Goal: Use online tool/utility: Utilize a website feature to perform a specific function

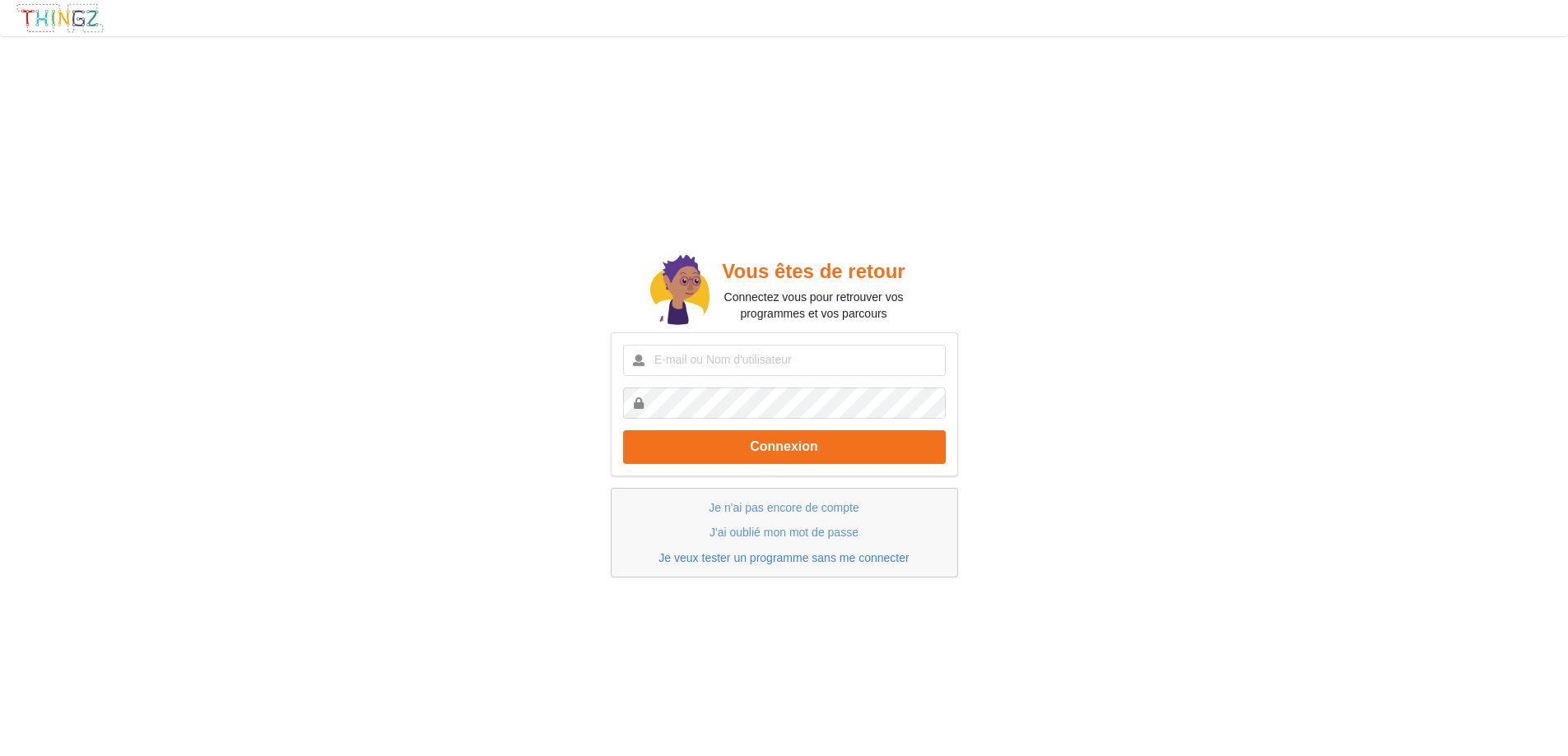
click at [847, 556] on link "Je veux tester un programme sans me connecter" at bounding box center [783, 558] width 250 height 14
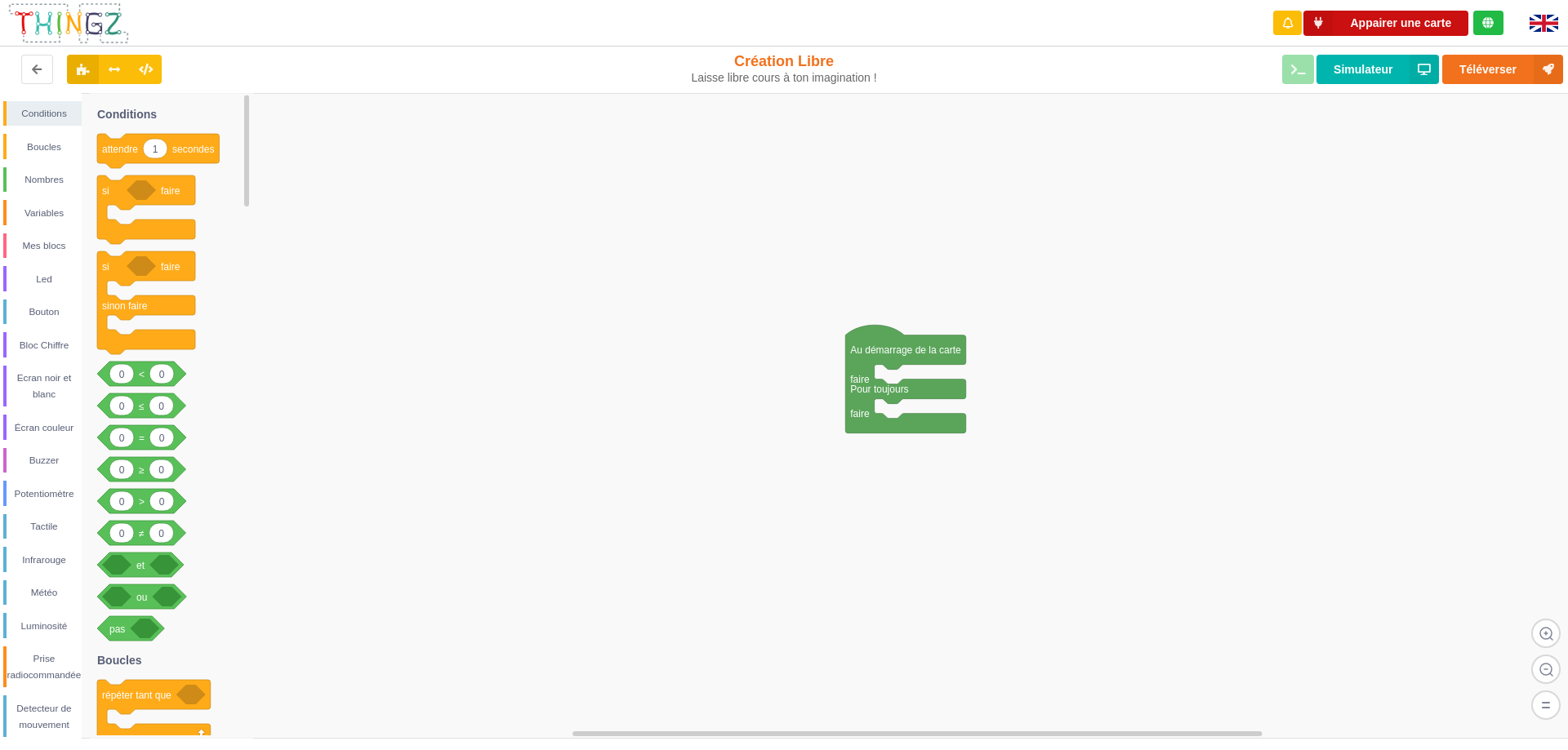
click at [1434, 25] on button "Appairer une carte" at bounding box center [1386, 23] width 165 height 25
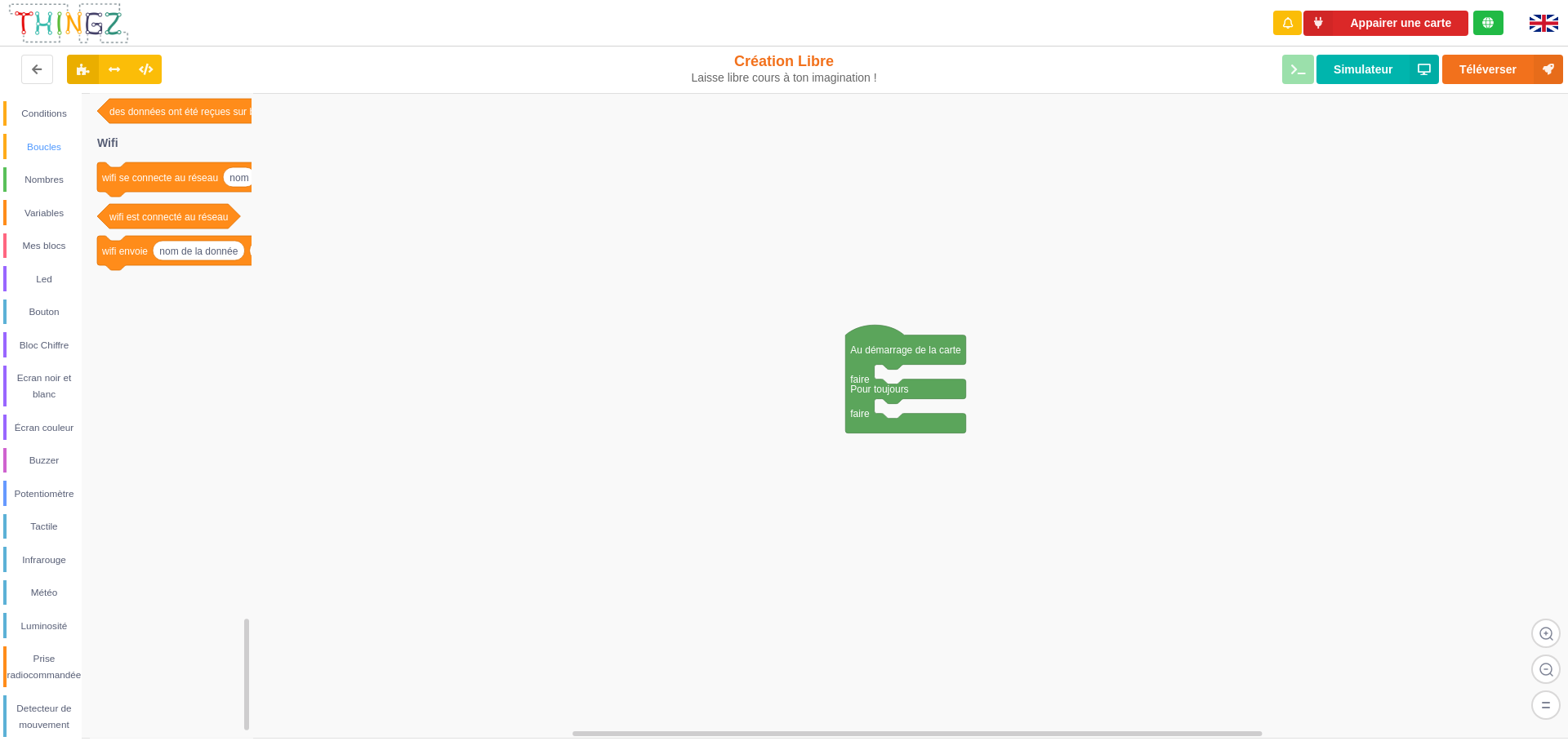
click at [50, 143] on div "Boucles" at bounding box center [44, 146] width 76 height 16
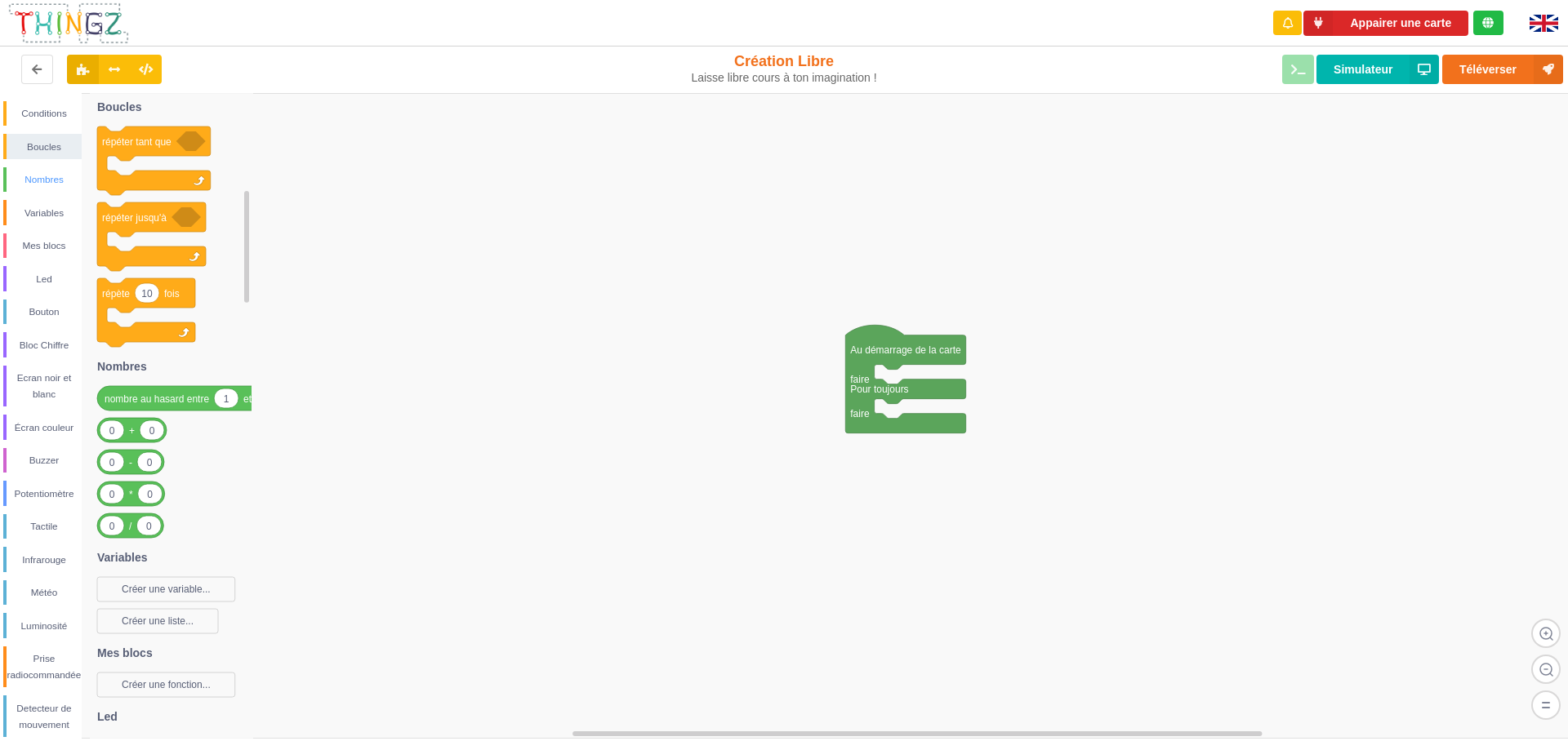
click at [39, 183] on div "Nombres" at bounding box center [44, 179] width 76 height 16
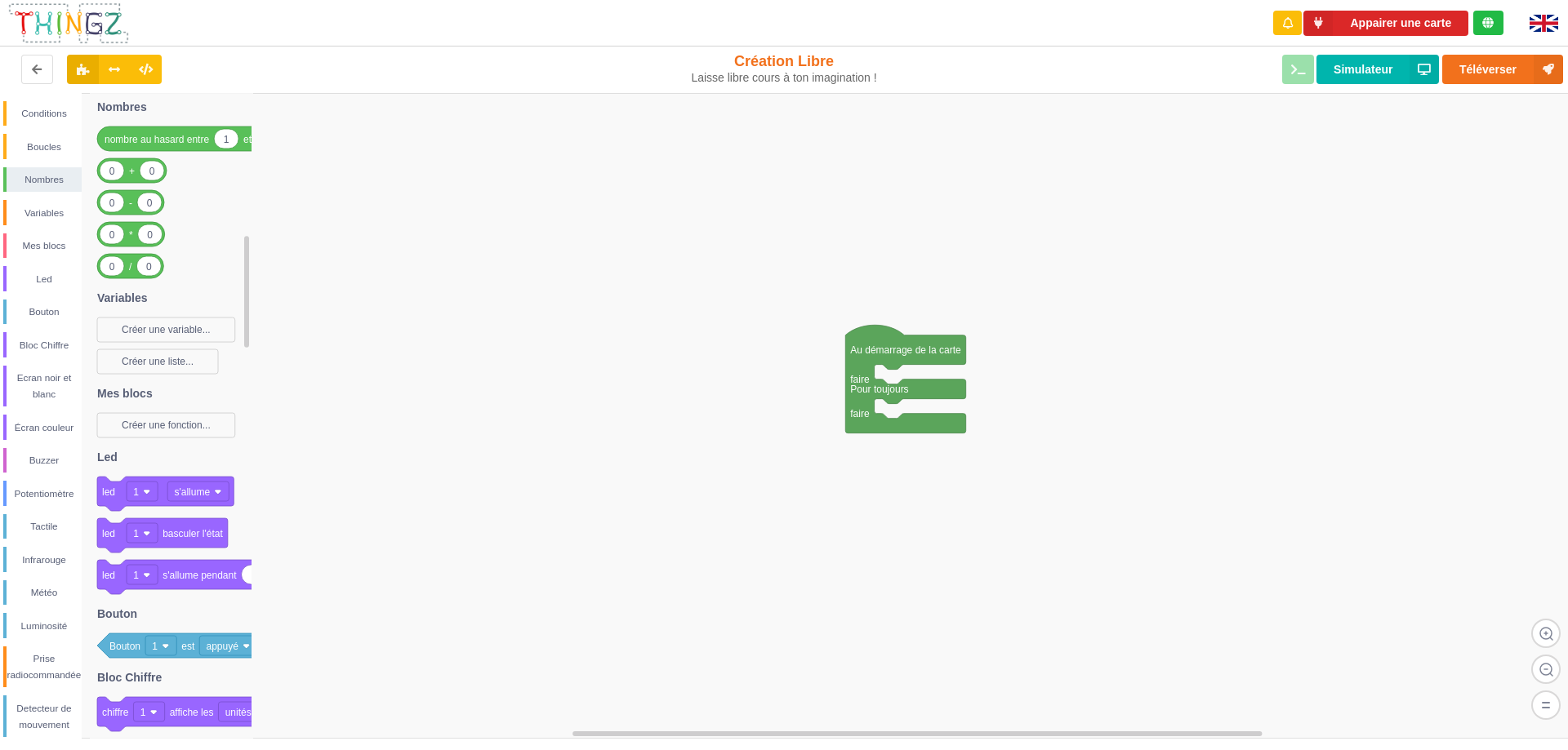
click at [15, 227] on div "Conditions Boucles Nombres Variables Mes blocs Led Bouton Bloc Chiffre Ecran no…" at bounding box center [40, 469] width 81 height 736
click at [24, 339] on div "Bloc Chiffre" at bounding box center [44, 345] width 76 height 16
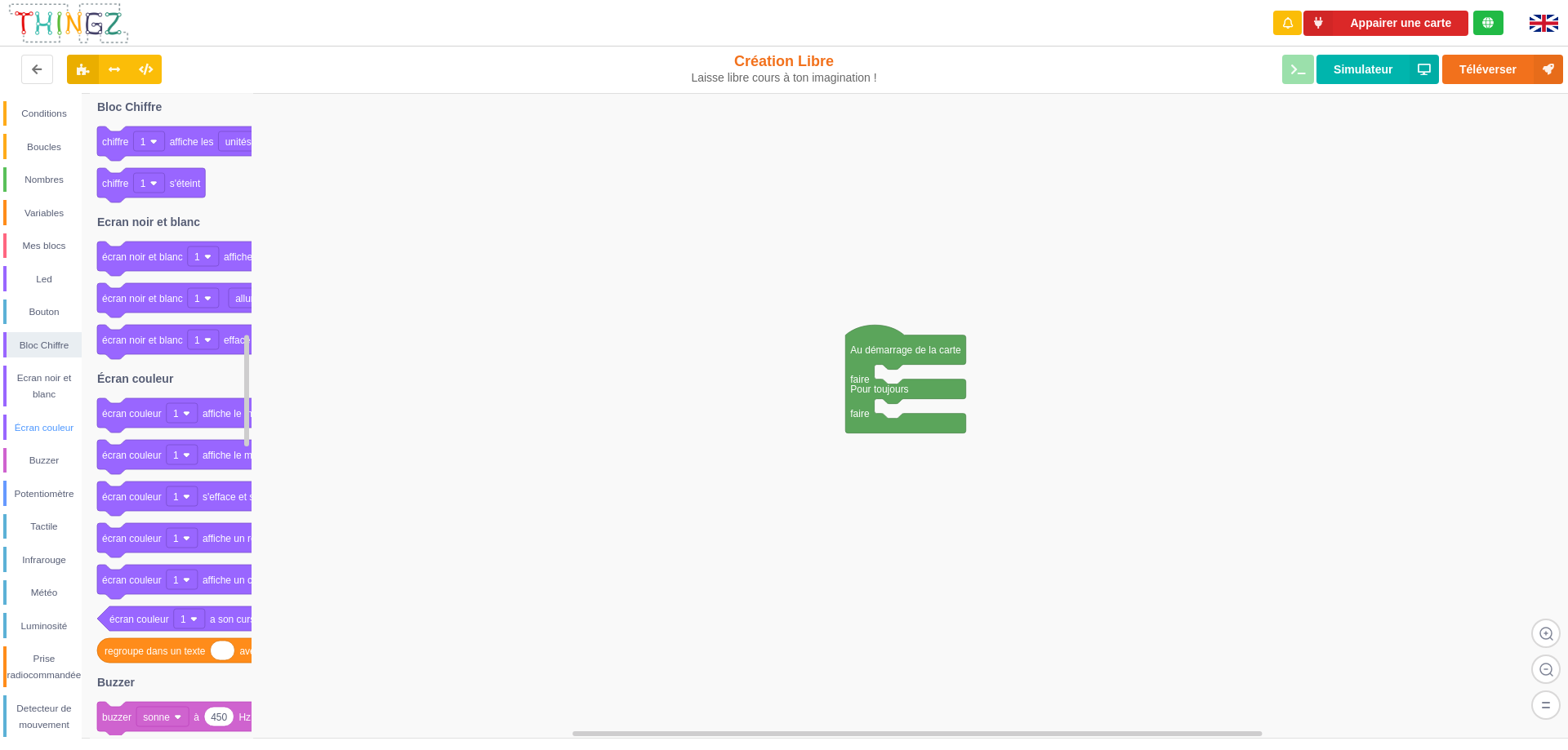
click at [36, 429] on div "Écran couleur" at bounding box center [44, 427] width 76 height 16
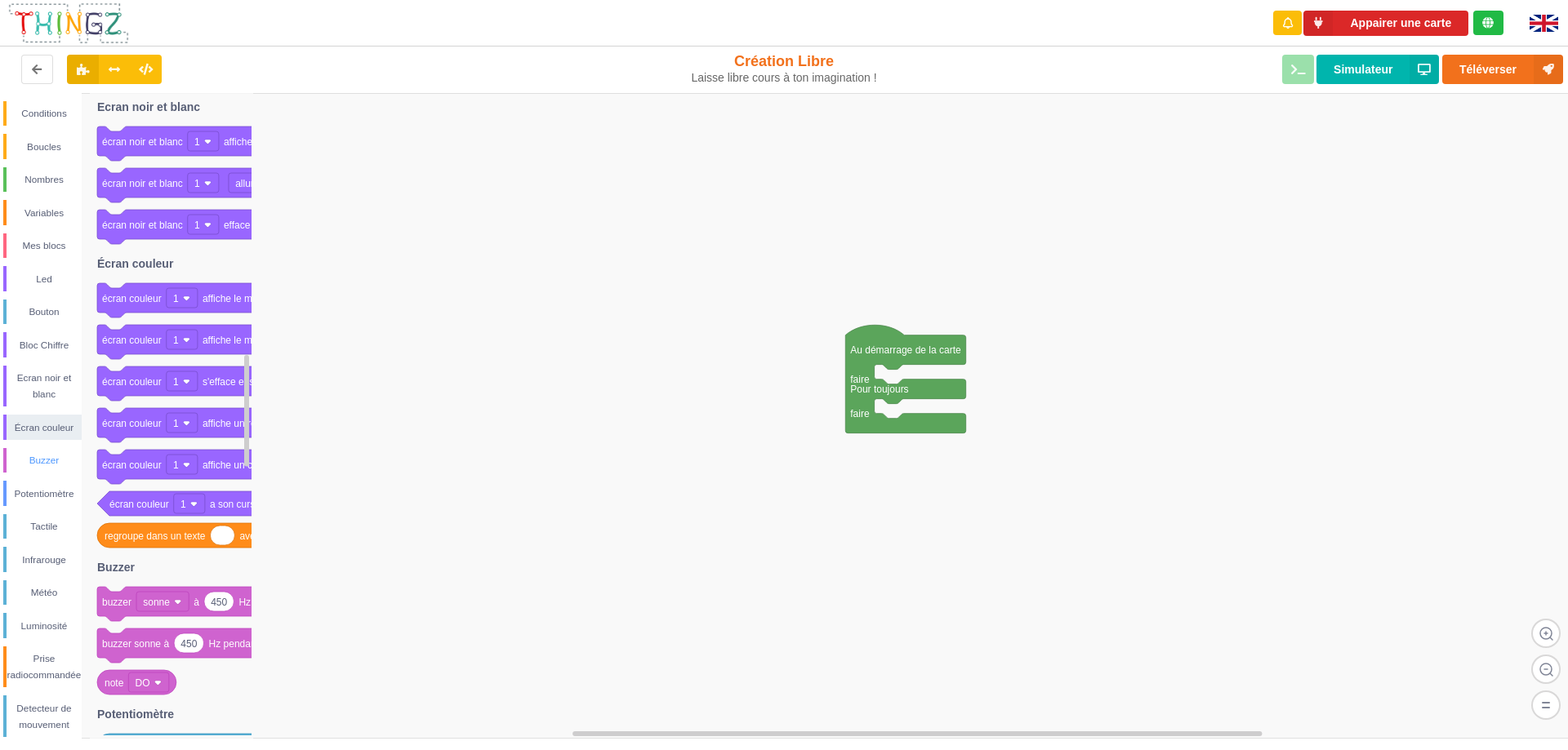
click at [44, 461] on div "Buzzer" at bounding box center [44, 460] width 76 height 16
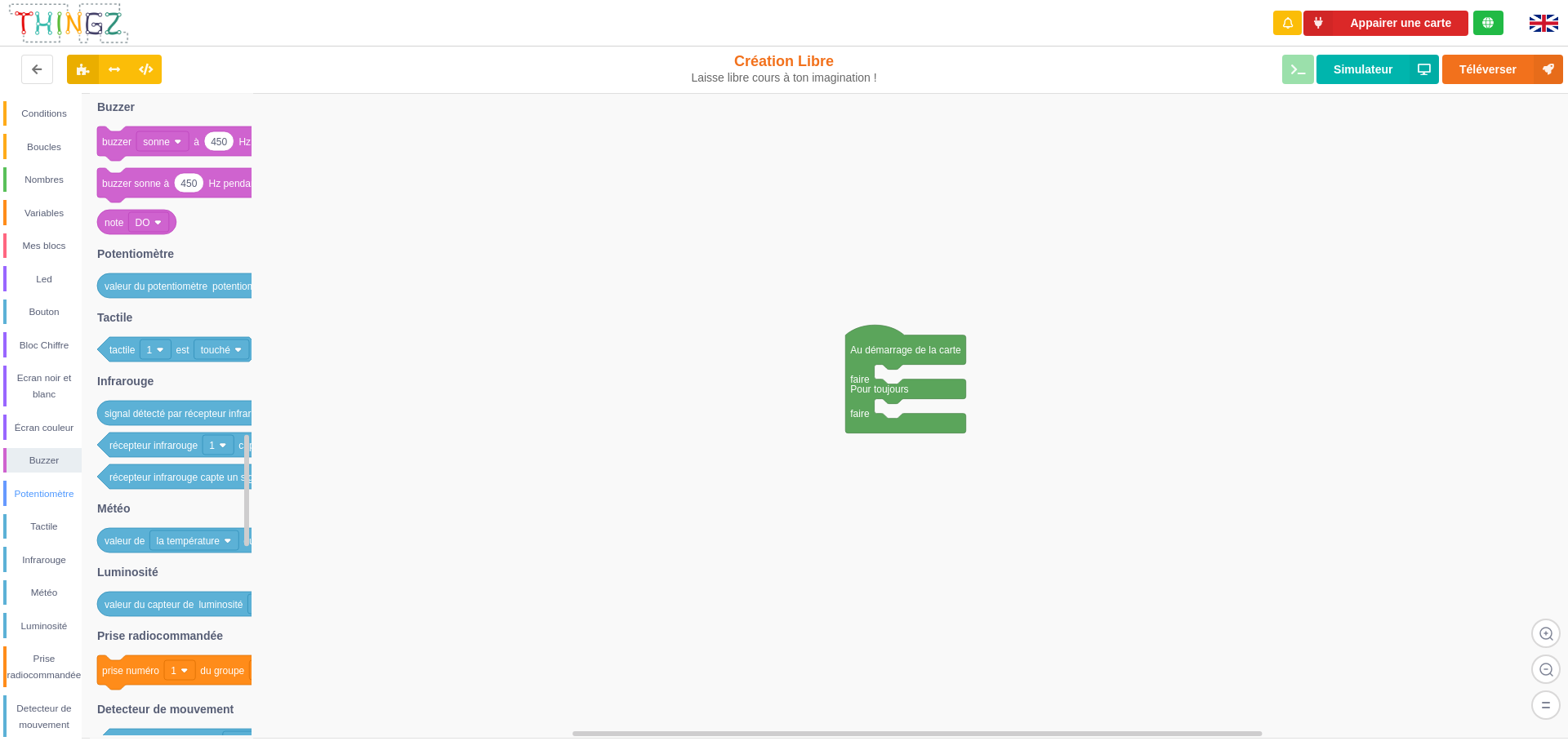
click at [45, 501] on div "Potentiomètre" at bounding box center [44, 493] width 76 height 16
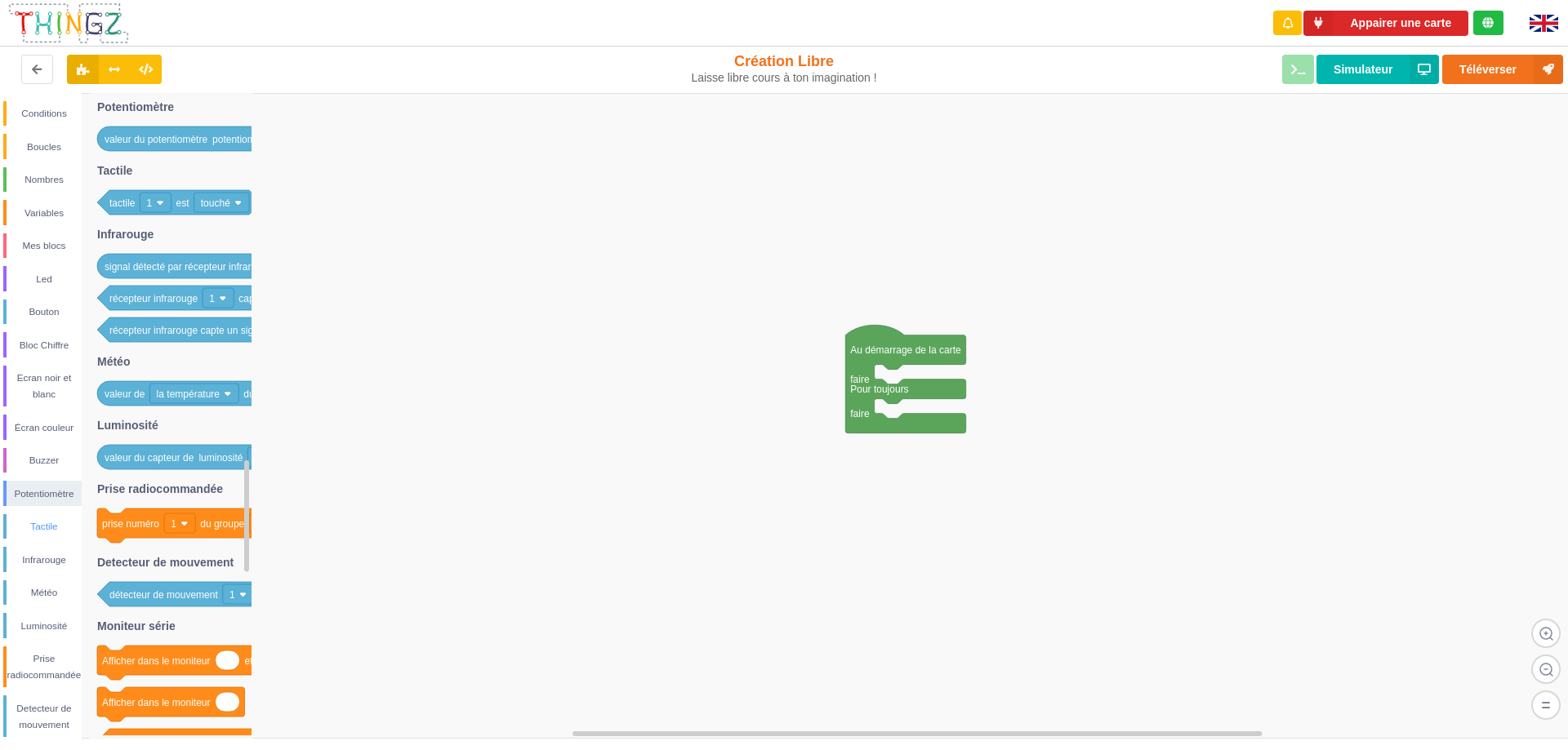
click at [44, 532] on div "Tactile" at bounding box center [44, 526] width 76 height 16
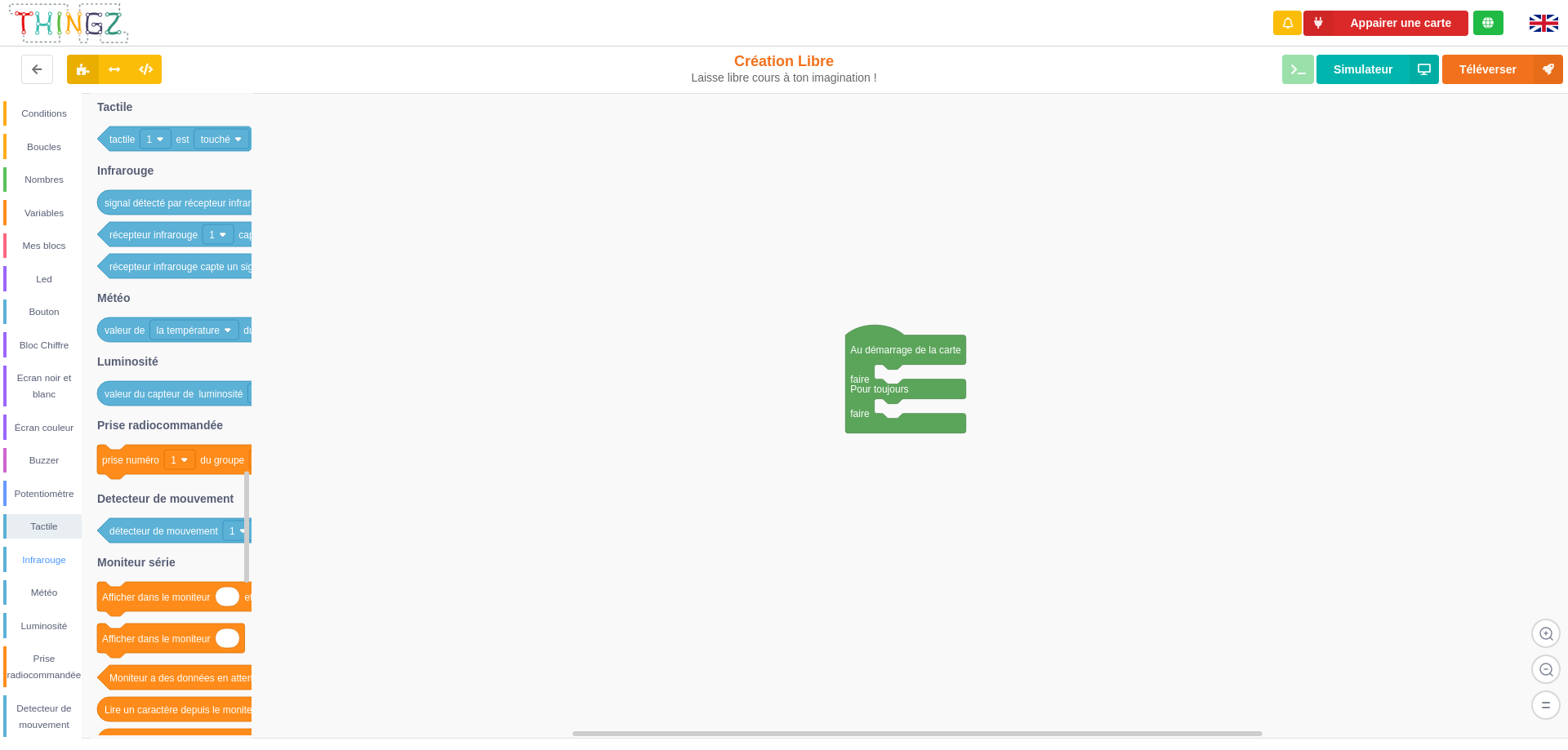
click at [43, 562] on div "Infrarouge" at bounding box center [44, 560] width 76 height 16
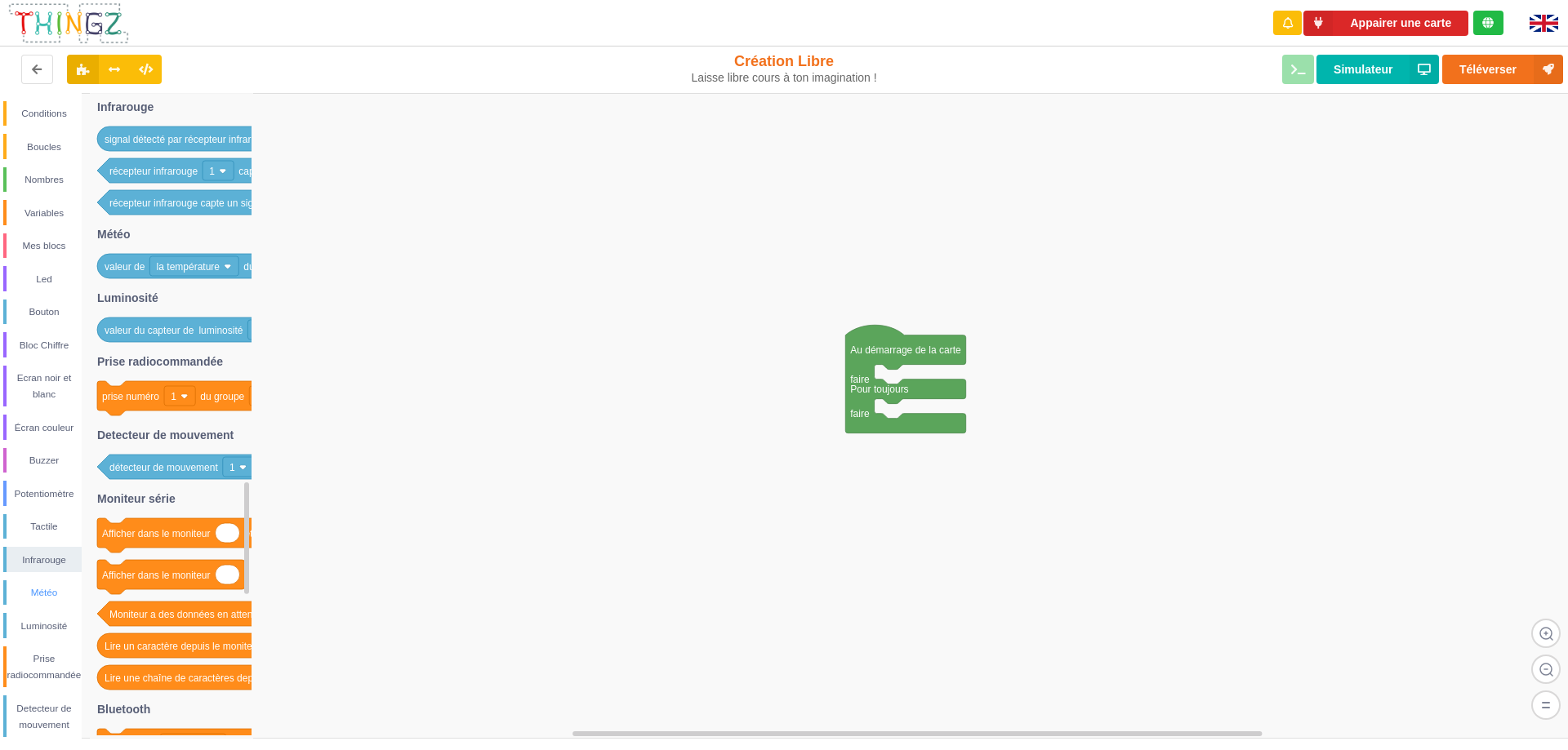
click at [45, 586] on div "Météo" at bounding box center [44, 592] width 76 height 16
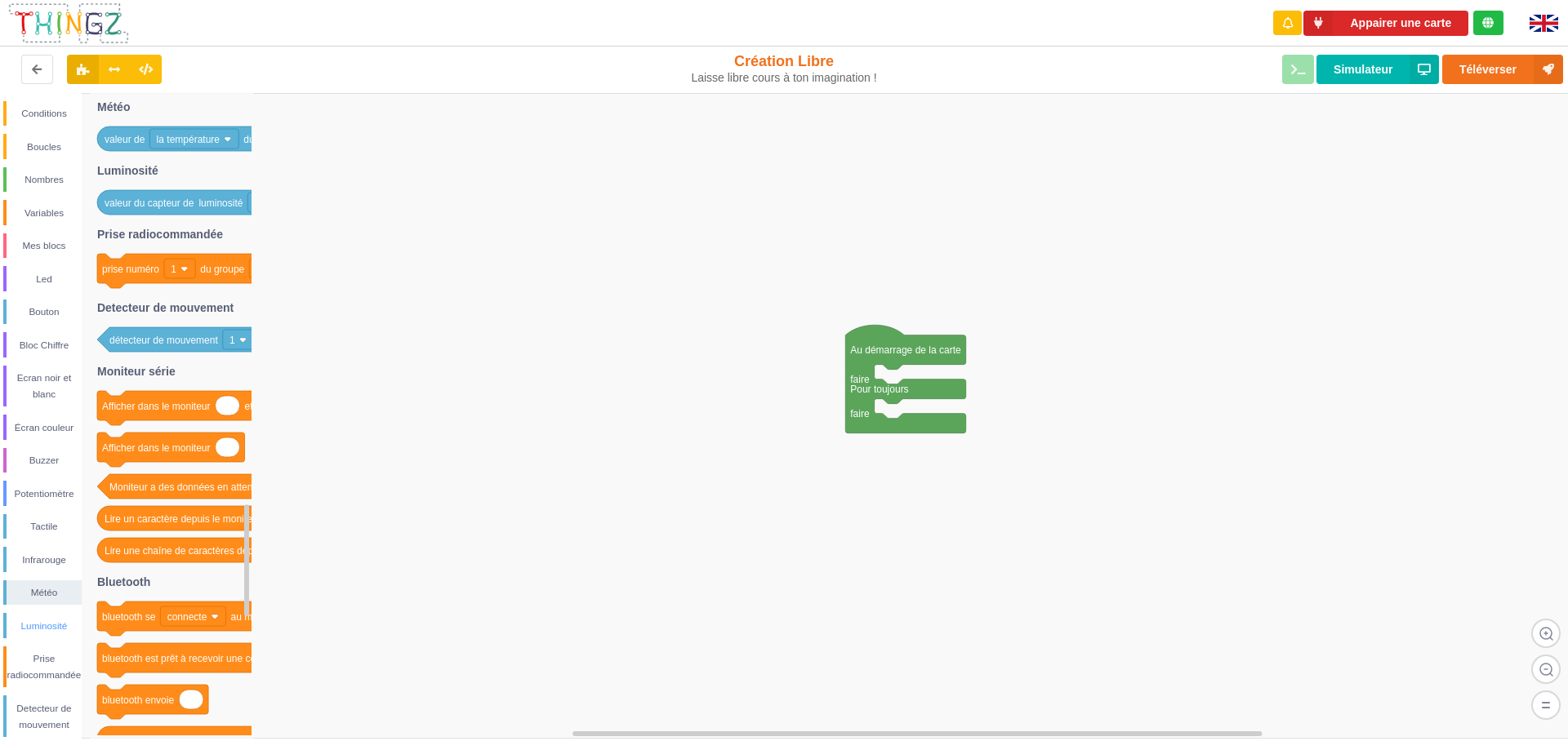
click at [52, 632] on div "Luminosité" at bounding box center [44, 626] width 76 height 16
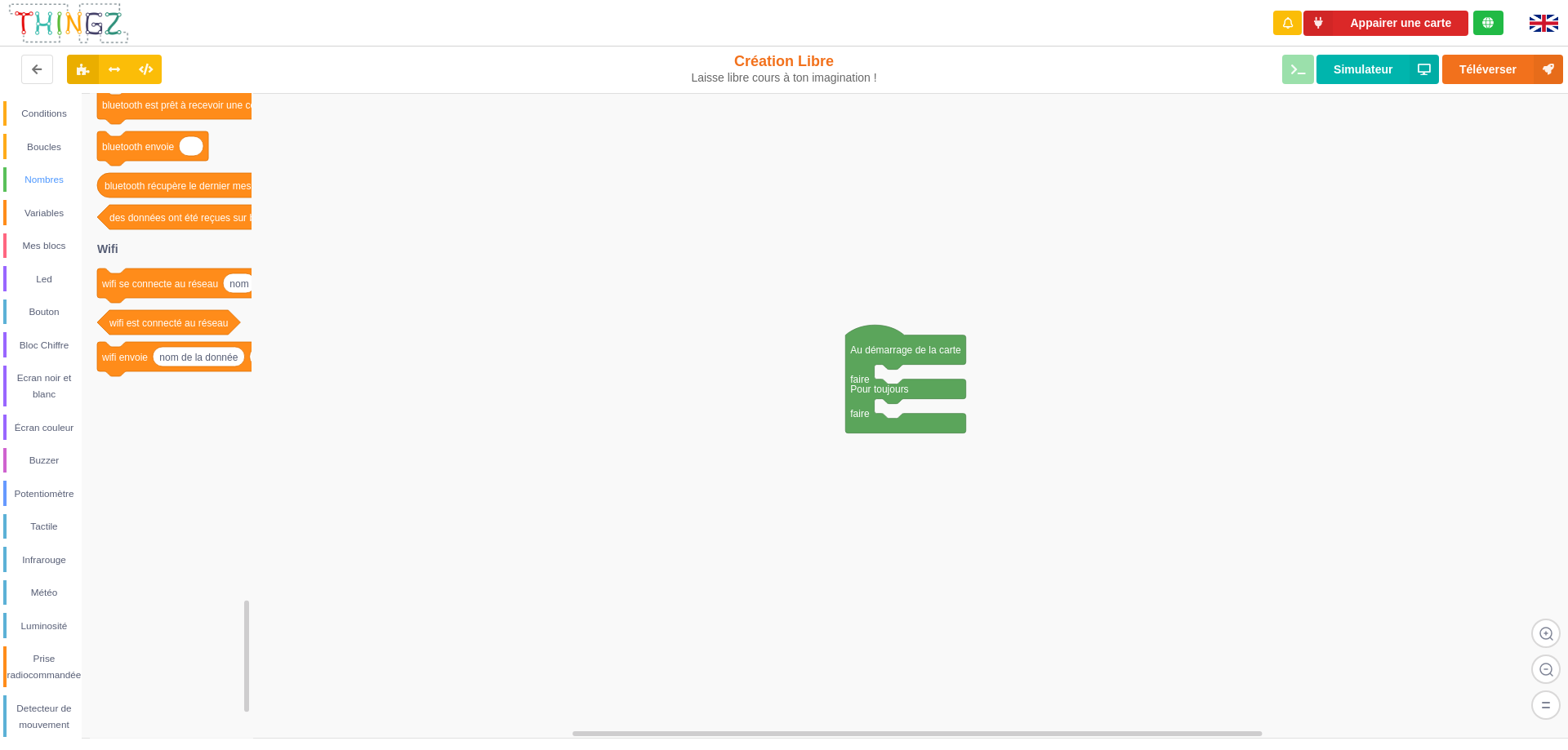
click at [40, 177] on div "Nombres" at bounding box center [44, 179] width 76 height 16
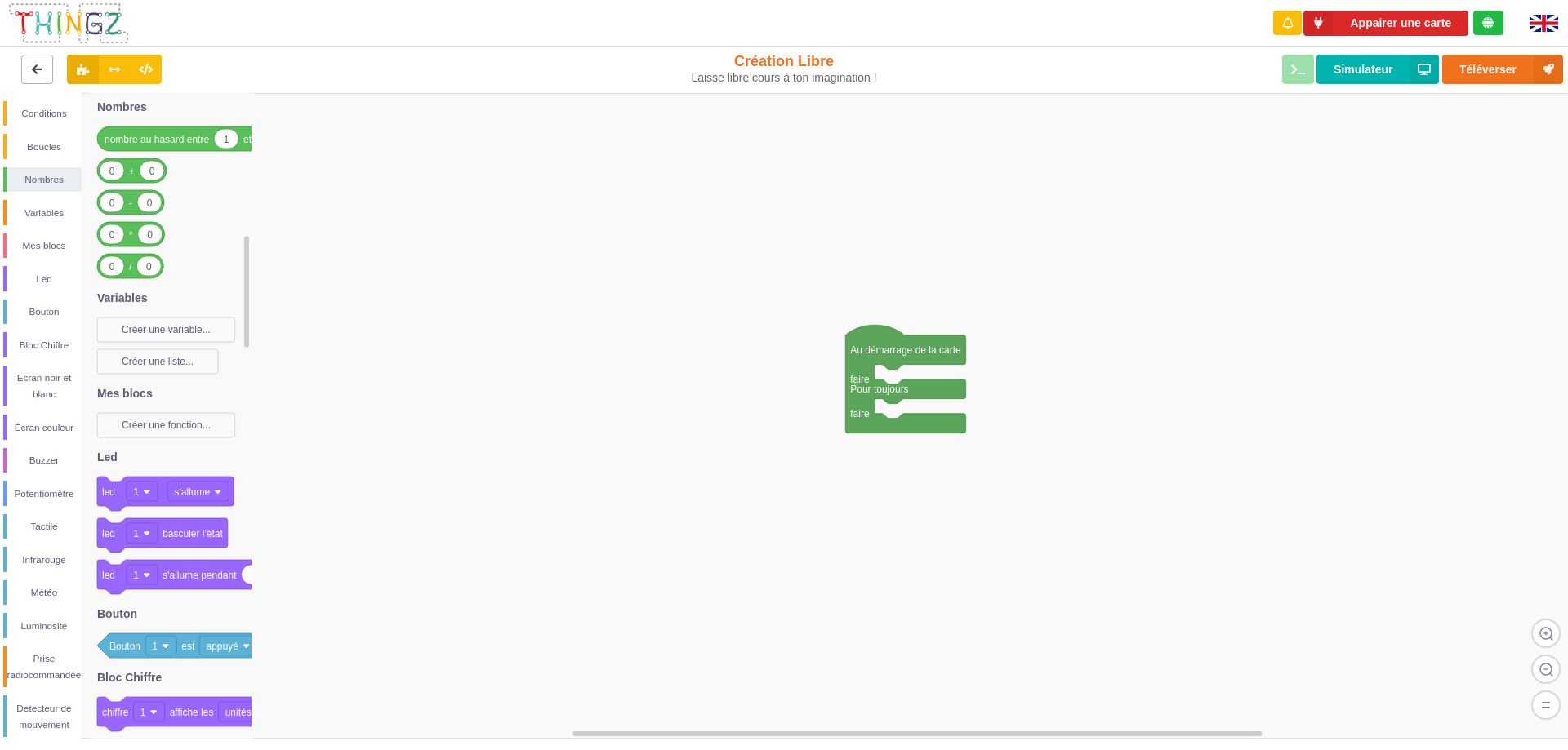
click at [44, 74] on icon at bounding box center [37, 69] width 14 height 10
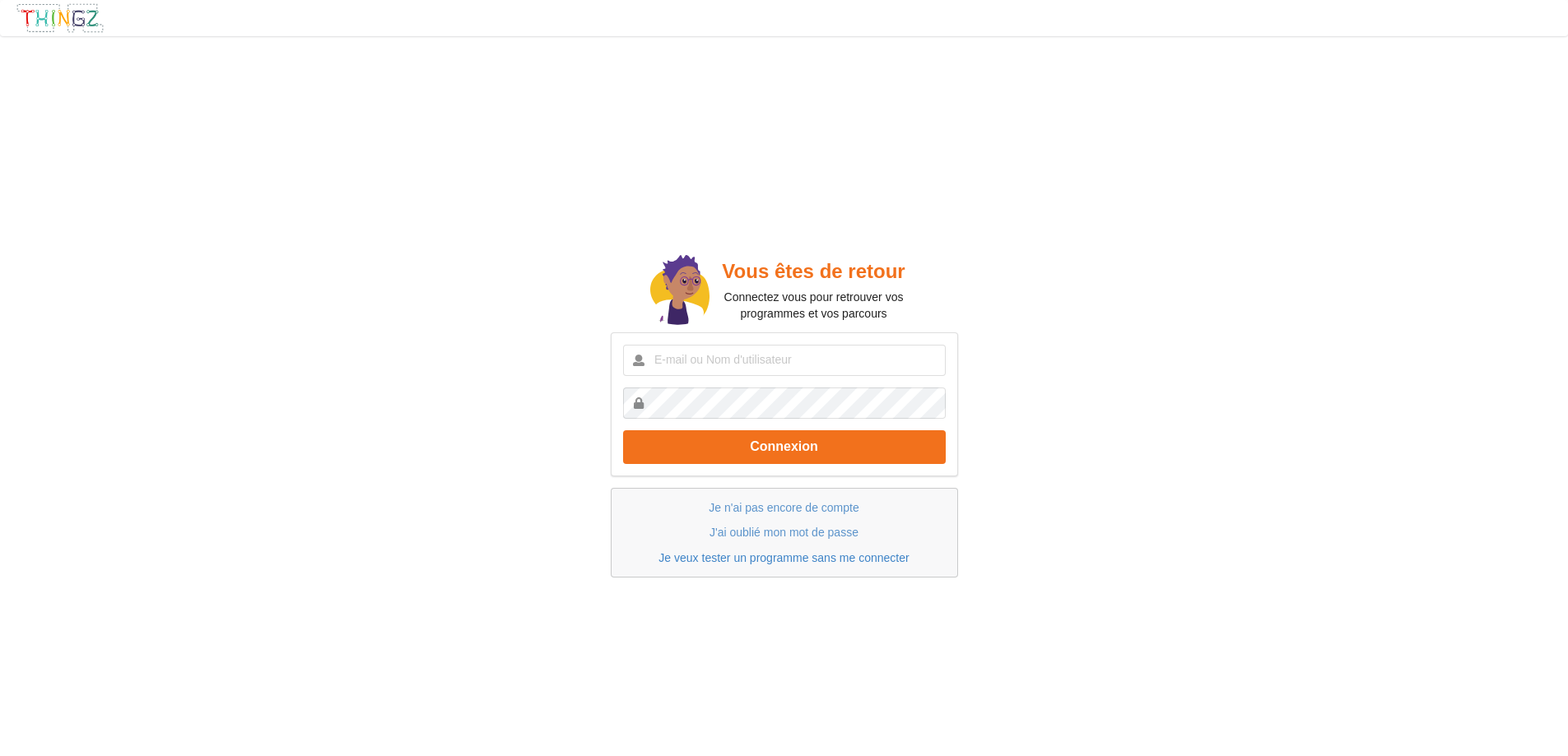
click at [805, 556] on link "Je veux tester un programme sans me connecter" at bounding box center [783, 558] width 250 height 14
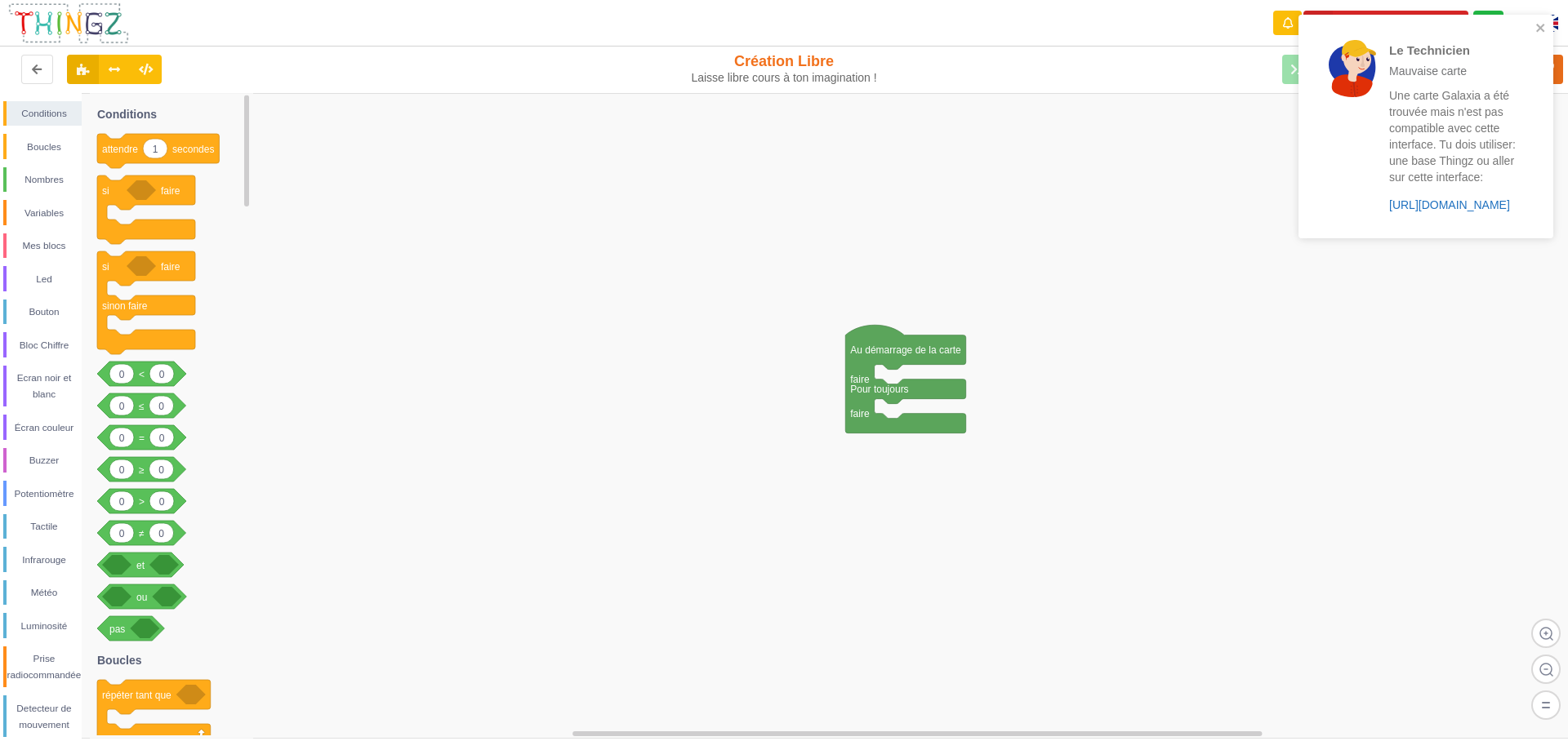
click at [1471, 204] on link "https://play.thingz.co/galaxia" at bounding box center [1450, 205] width 121 height 13
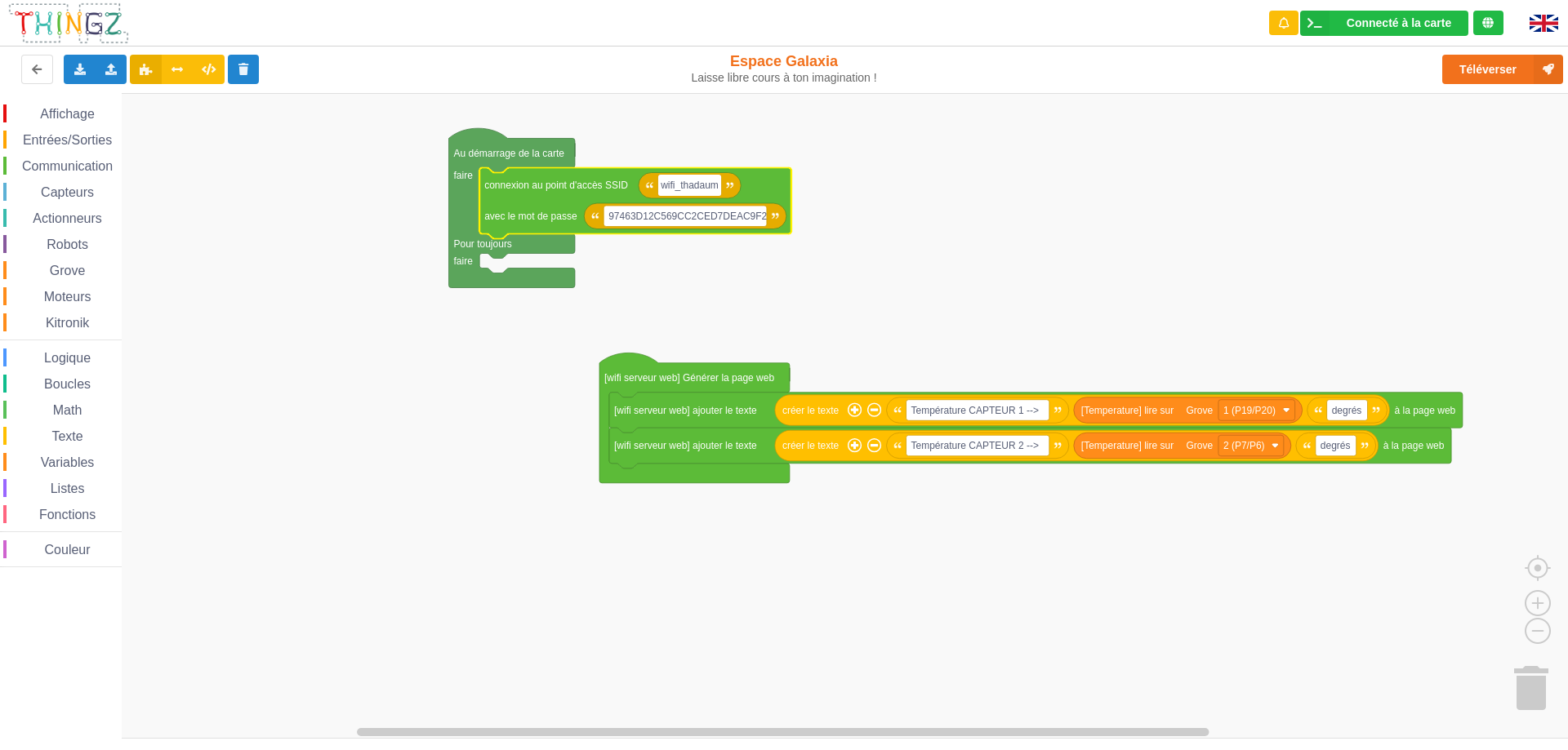
type input "wifi_thadaume"
click at [714, 226] on rect "Espace de travail de Blocky" at bounding box center [685, 216] width 164 height 21
type input "thadaume"
click at [1095, 298] on rect "Espace de travail de Blocky" at bounding box center [790, 416] width 1580 height 646
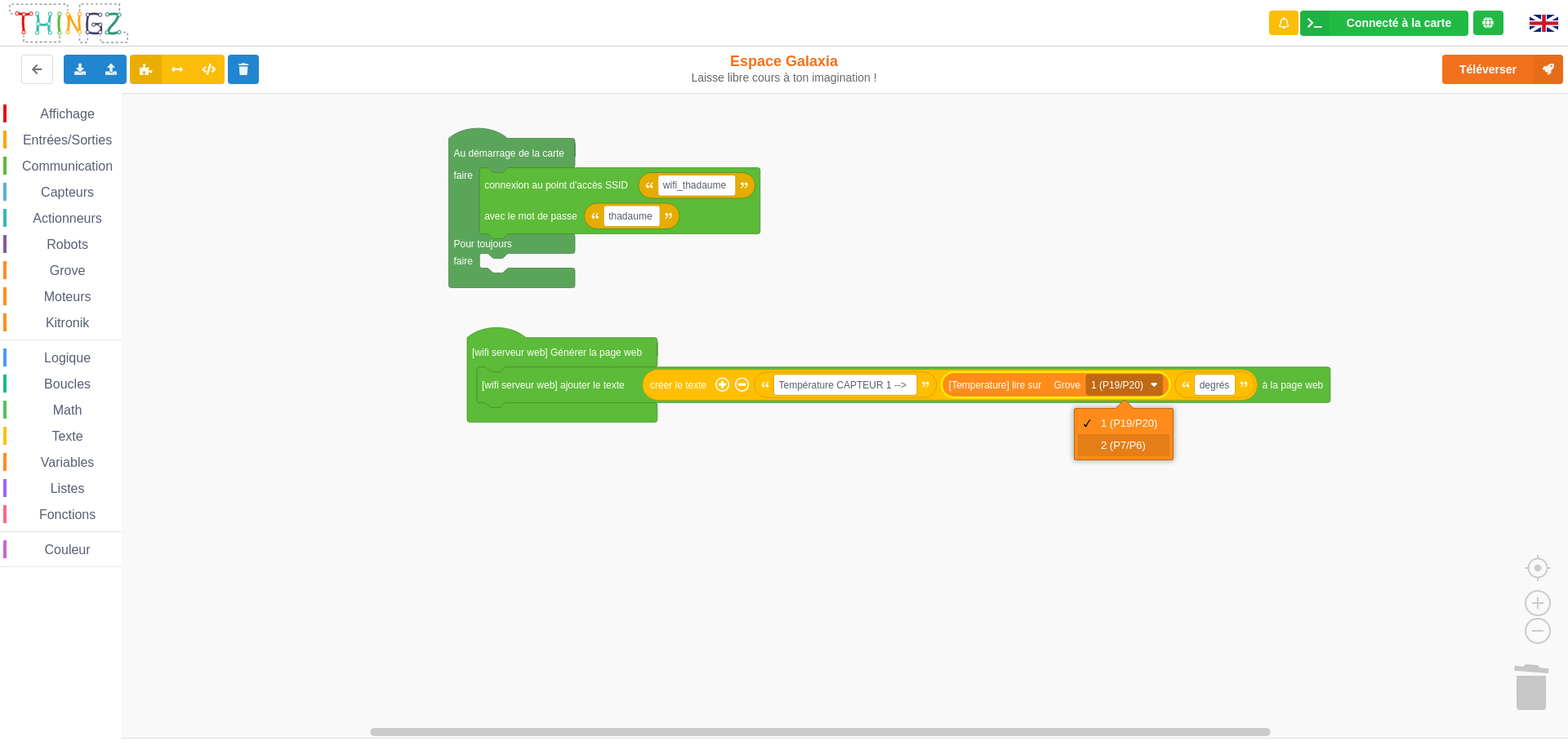
click at [1127, 443] on div "2 (P7/P6)" at bounding box center [1129, 445] width 56 height 13
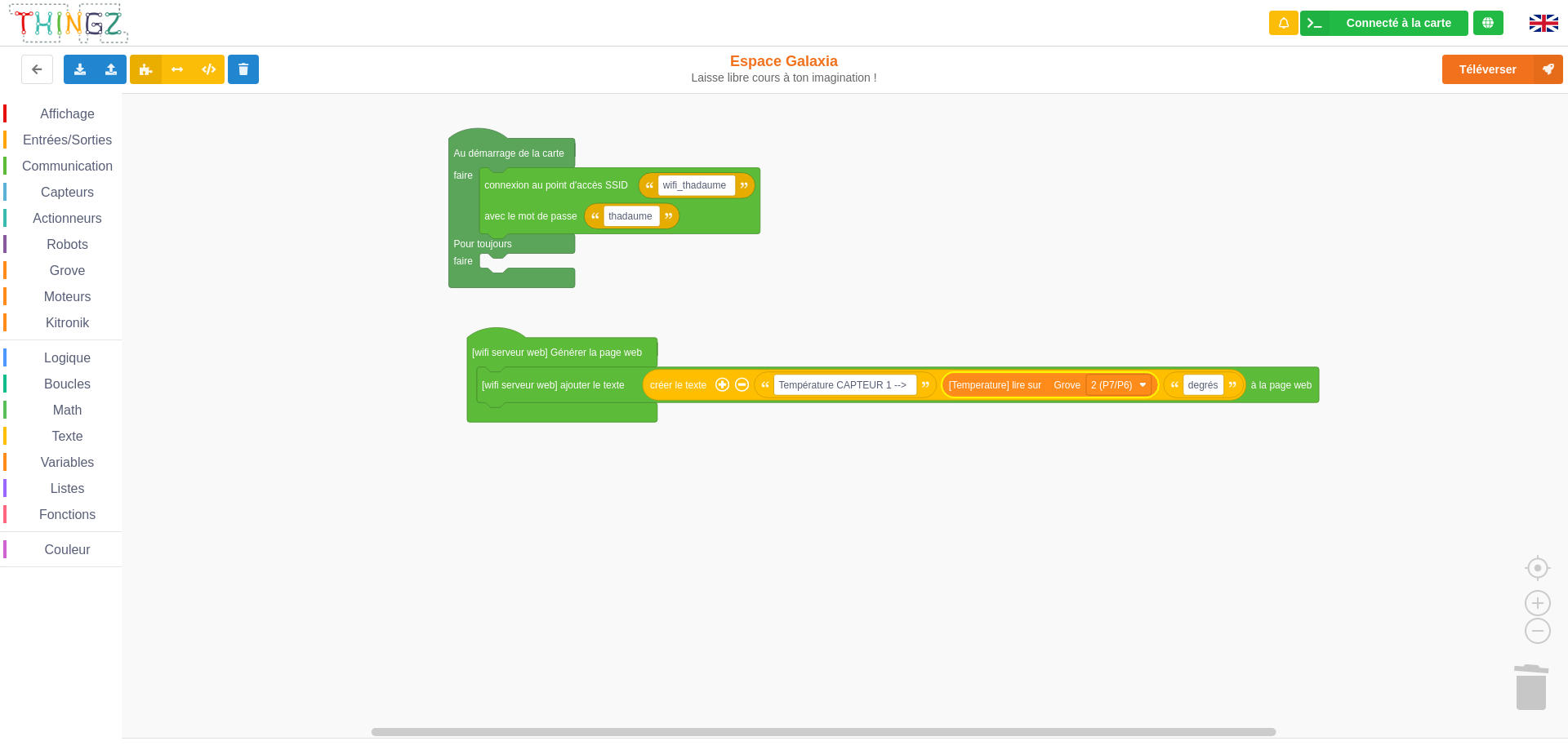
click at [1127, 443] on rect "Espace de travail de Blocky" at bounding box center [790, 416] width 1580 height 646
click at [745, 558] on rect "Espace de travail de Blocky" at bounding box center [790, 416] width 1580 height 646
click at [1490, 66] on button "Téléverser" at bounding box center [1503, 69] width 121 height 29
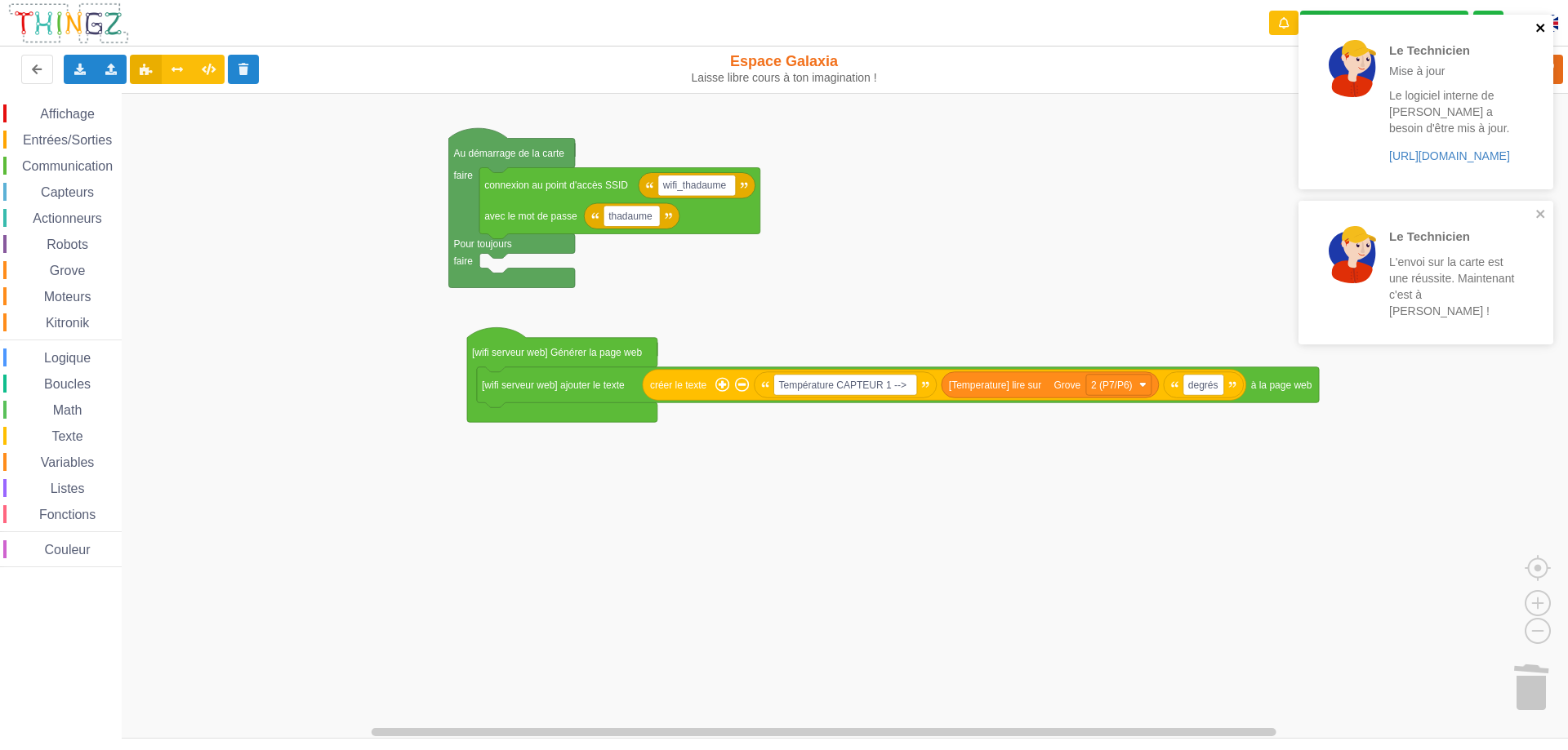
click at [1541, 29] on icon "close" at bounding box center [1540, 28] width 8 height 8
click at [1539, 22] on icon "close" at bounding box center [1541, 28] width 12 height 13
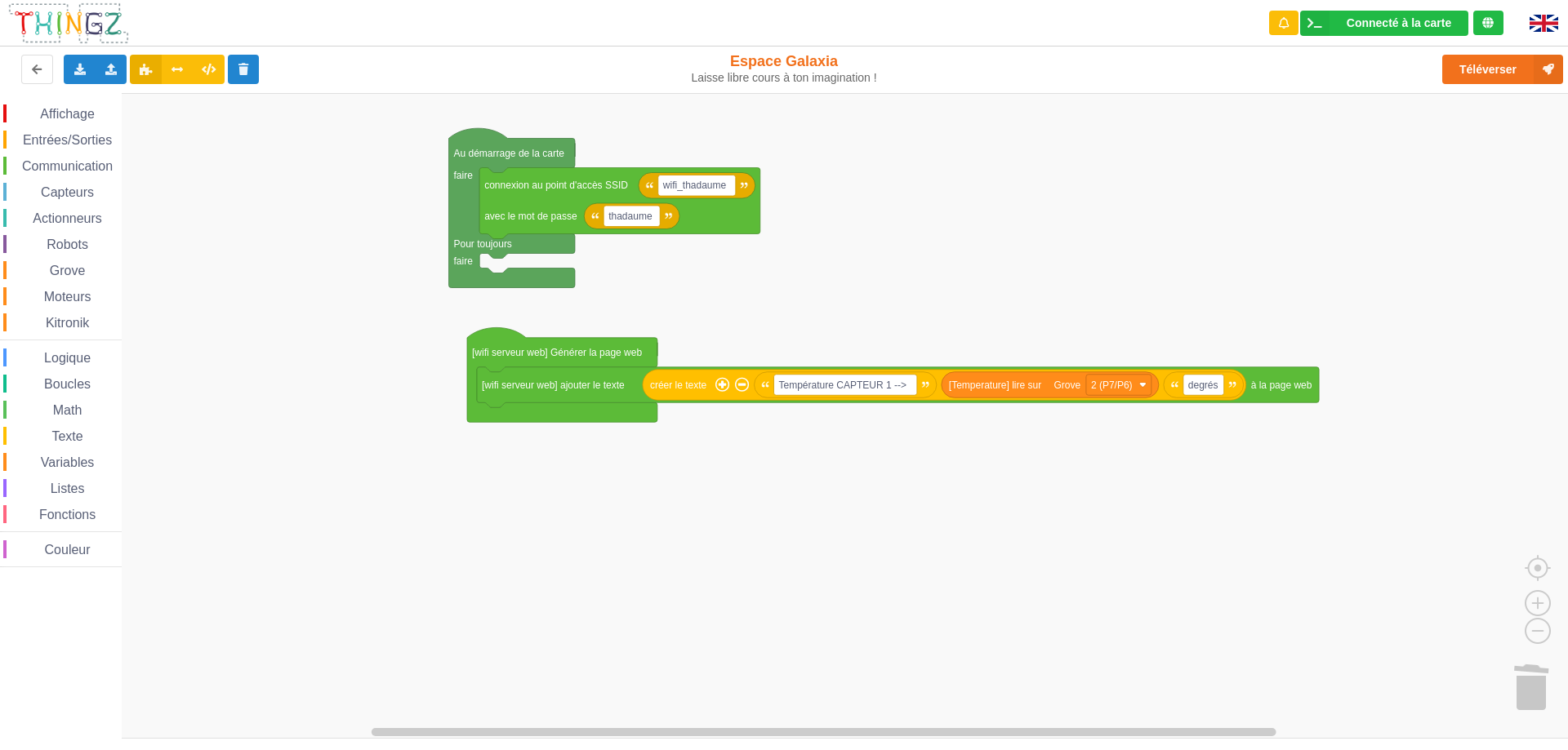
click at [363, 697] on rect "Espace de travail de Blocky" at bounding box center [790, 416] width 1580 height 646
click at [1036, 638] on rect "Espace de travail de Blocky" at bounding box center [790, 416] width 1580 height 646
click at [1035, 638] on rect "Espace de travail de Blocky" at bounding box center [790, 416] width 1580 height 646
click at [77, 15] on img at bounding box center [69, 23] width 123 height 44
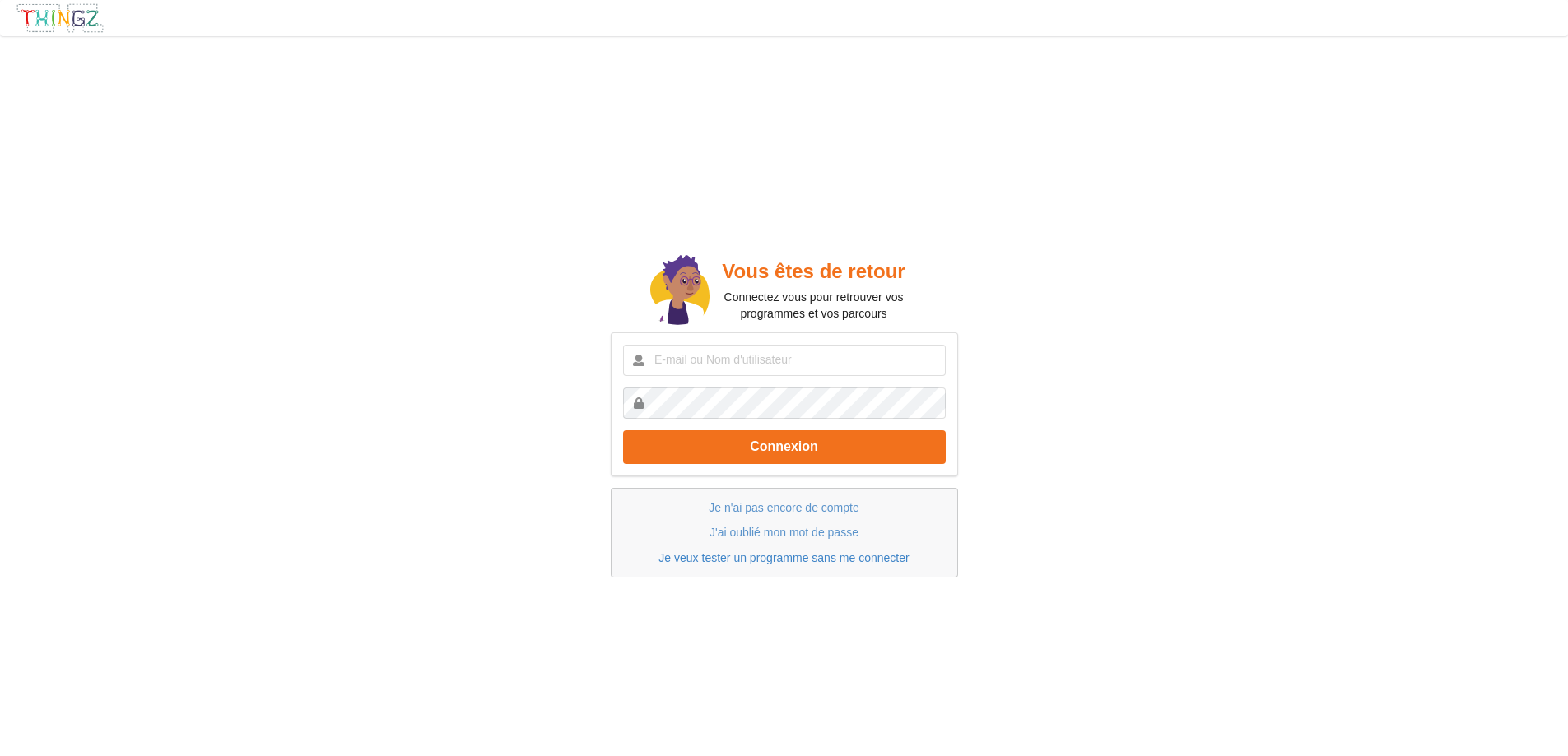
click at [791, 561] on link "Je veux tester un programme sans me connecter" at bounding box center [783, 558] width 250 height 14
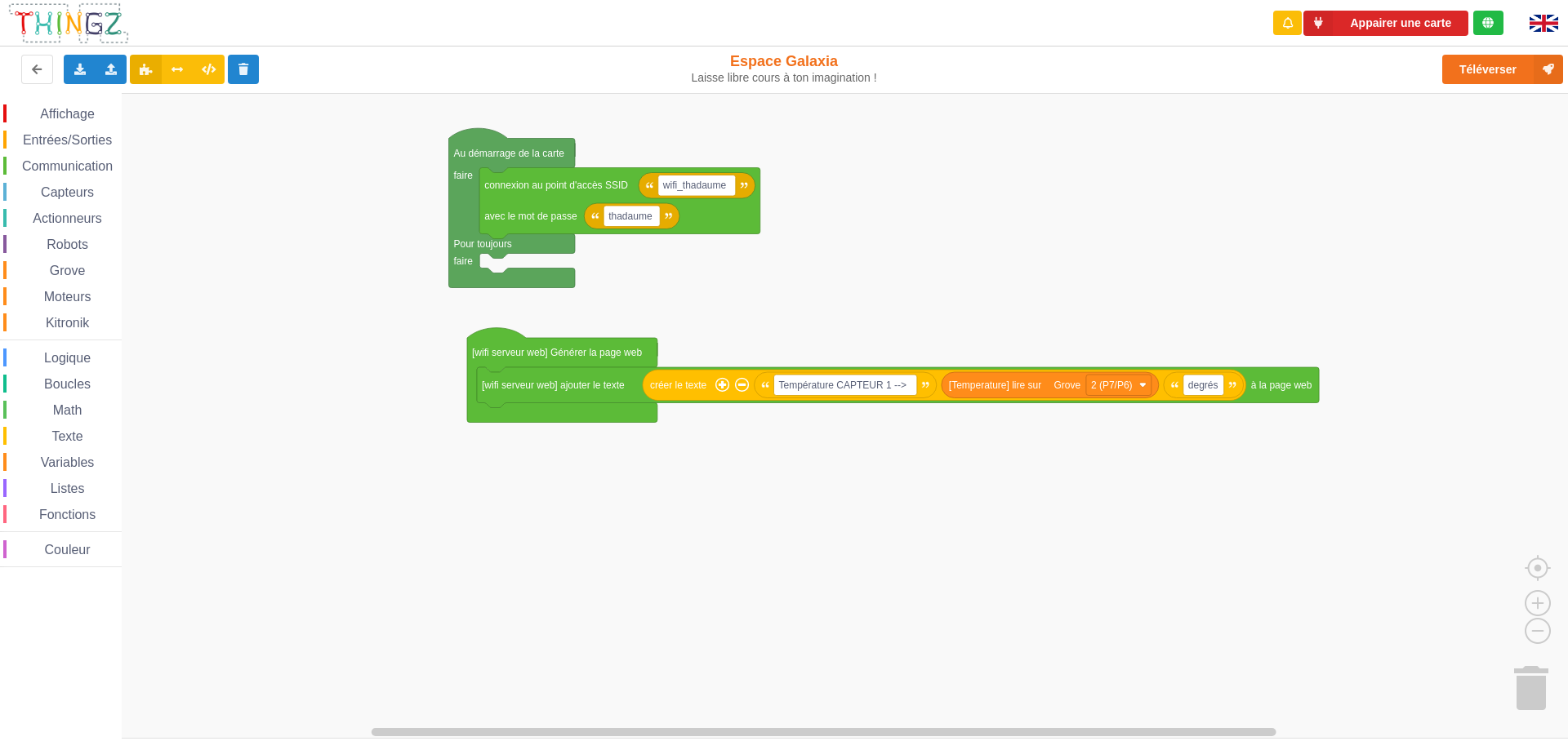
click at [1123, 283] on rect "Espace de travail de Blocky" at bounding box center [790, 416] width 1580 height 646
click at [969, 251] on rect "Espace de travail de Blocky" at bounding box center [790, 416] width 1580 height 646
click at [1256, 234] on rect "Espace de travail de Blocky" at bounding box center [790, 416] width 1580 height 646
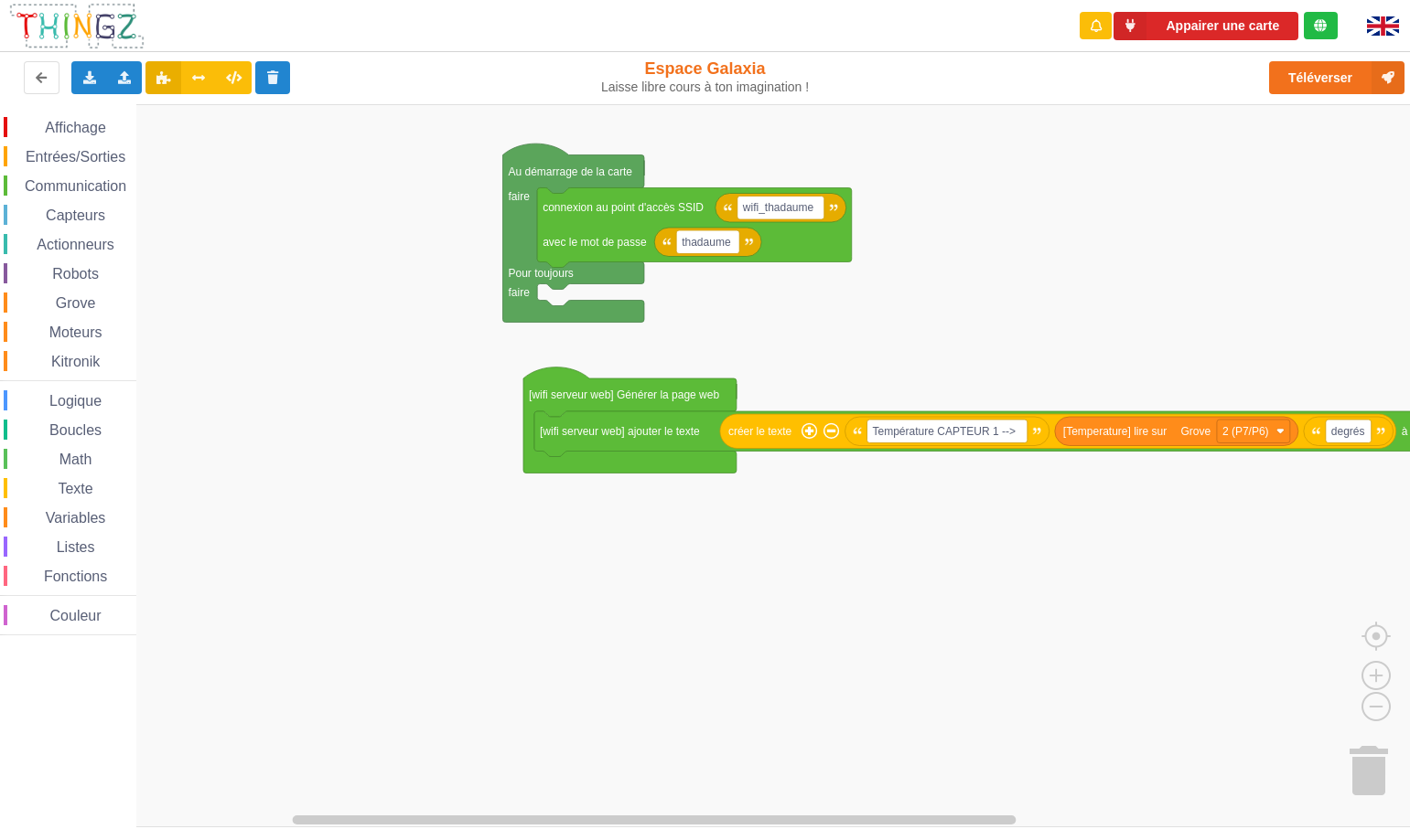
click at [1123, 243] on rect "Espace de travail de Blocky" at bounding box center [711, 466] width 1422 height 723
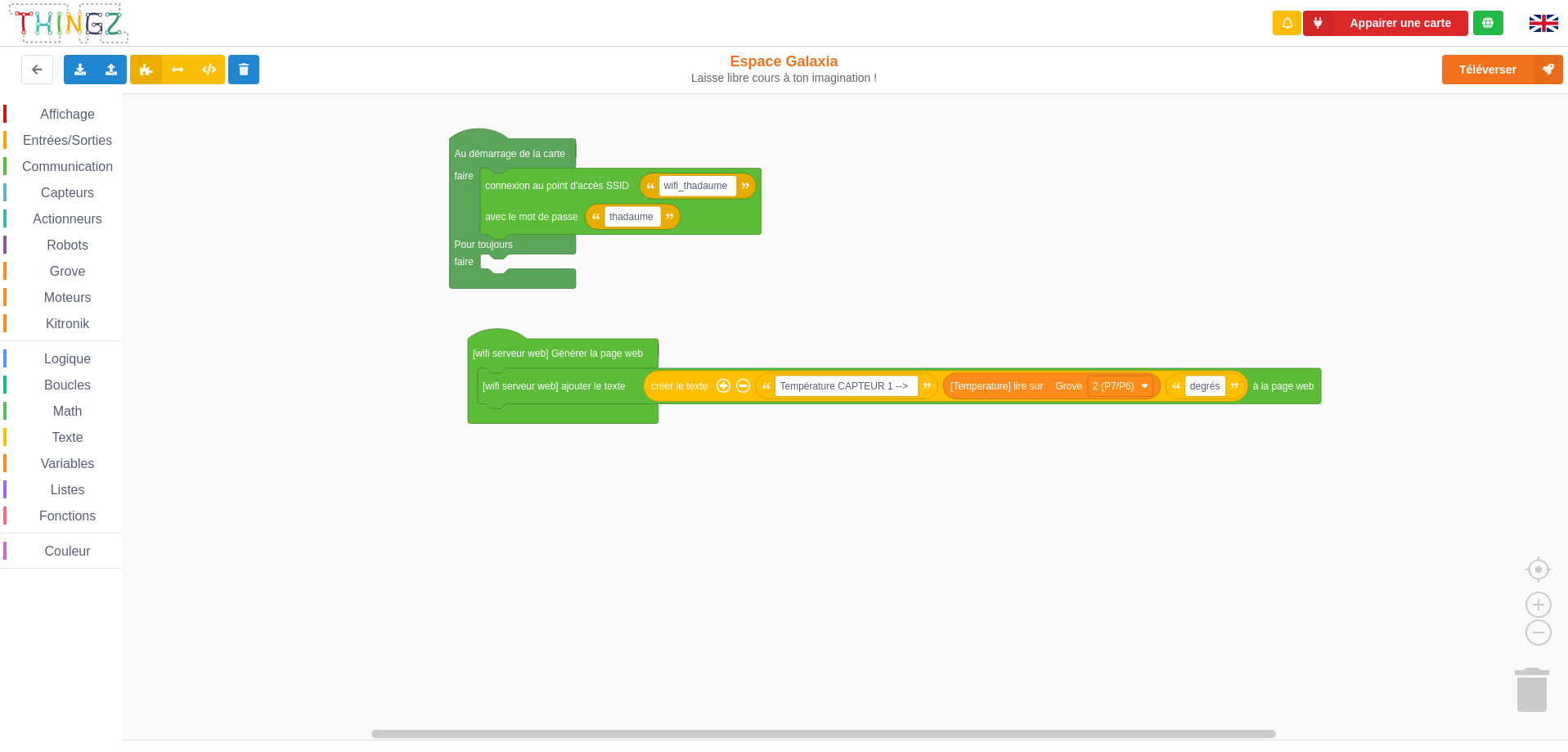
click at [1171, 197] on rect "Espace de travail de Blocky" at bounding box center [790, 417] width 1581 height 648
click at [1171, 198] on rect "Espace de travail de Blocky" at bounding box center [790, 417] width 1581 height 648
